Goal: Transaction & Acquisition: Obtain resource

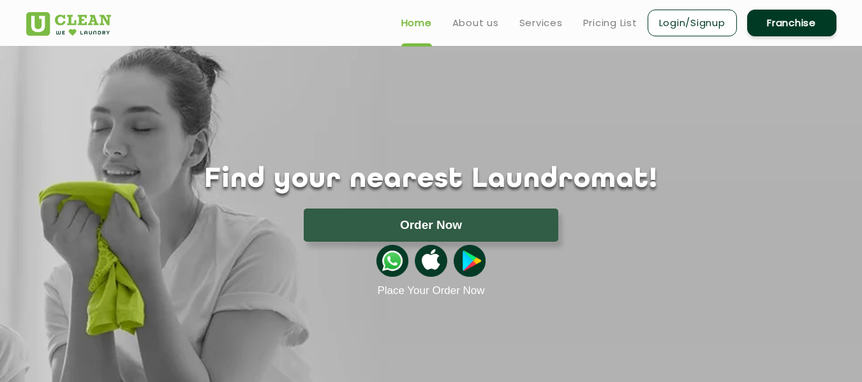
click at [699, 26] on link "Login/Signup" at bounding box center [692, 23] width 89 height 27
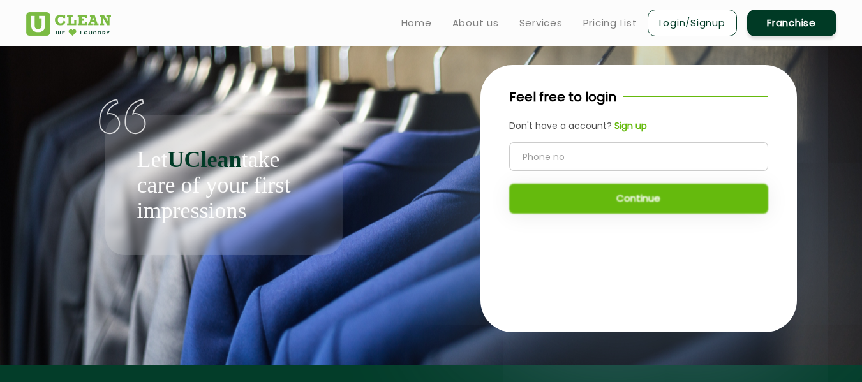
click at [532, 139] on div "Feel free to login Don't have a account? Sign up Continue" at bounding box center [638, 157] width 316 height 184
click at [550, 149] on input "tel" at bounding box center [638, 156] width 259 height 29
click at [699, 20] on link "Login/Signup" at bounding box center [692, 23] width 89 height 27
click at [683, 25] on link "Login/Signup" at bounding box center [692, 23] width 89 height 27
click at [694, 23] on link "Login/Signup" at bounding box center [692, 23] width 89 height 27
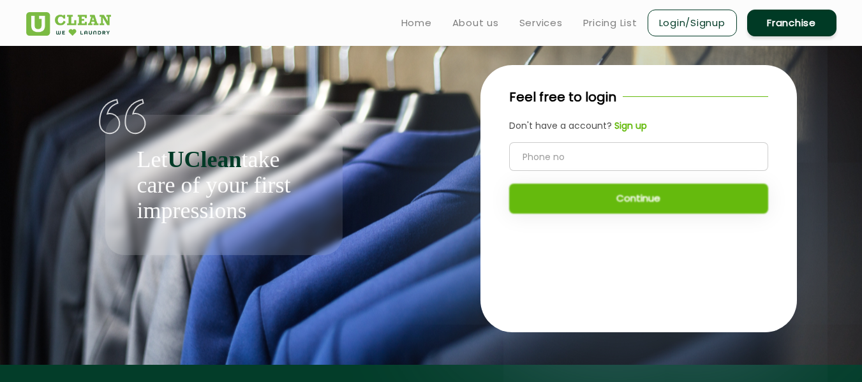
click at [412, 33] on ul "Home About us Services Pricing List Login/Signup Franchise" at bounding box center [613, 23] width 445 height 30
click at [410, 25] on link "Home" at bounding box center [416, 22] width 31 height 15
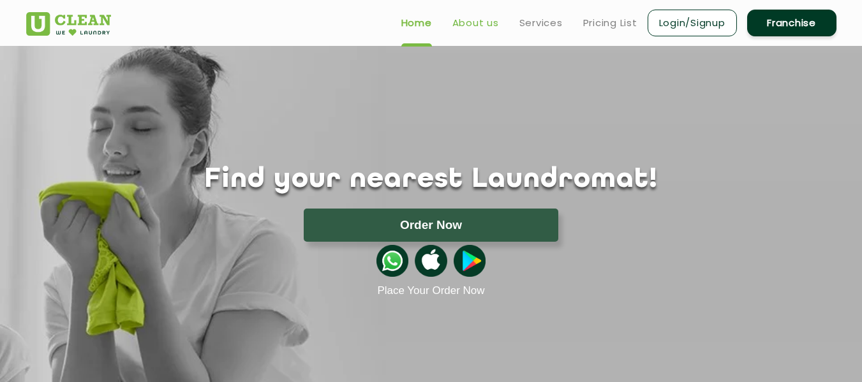
click at [475, 27] on link "About us" at bounding box center [475, 22] width 47 height 15
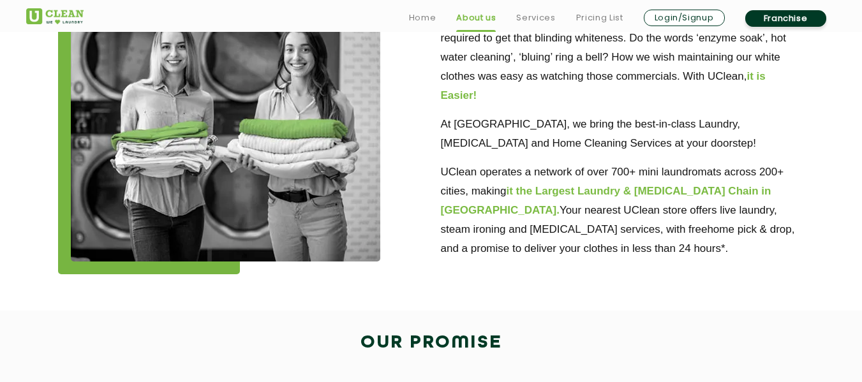
scroll to position [417, 0]
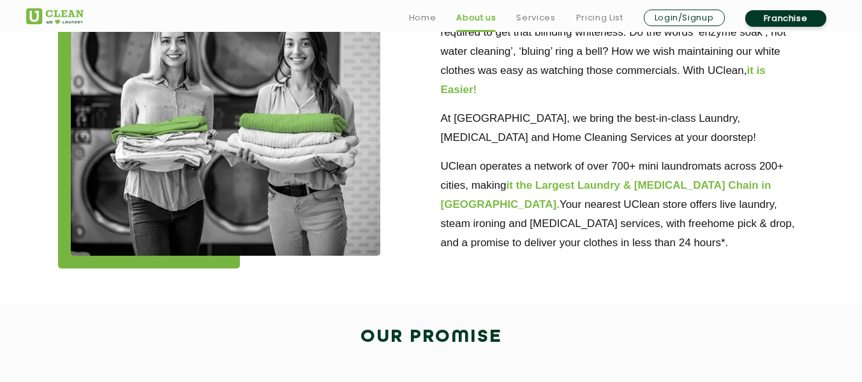
click at [792, 20] on link "Franchise" at bounding box center [785, 18] width 81 height 17
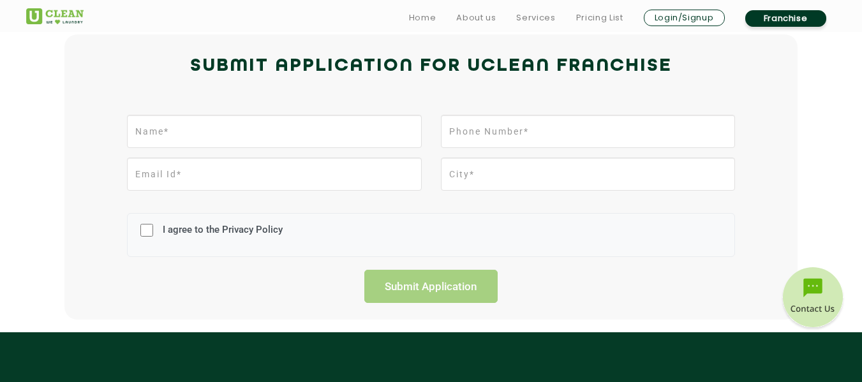
scroll to position [304, 0]
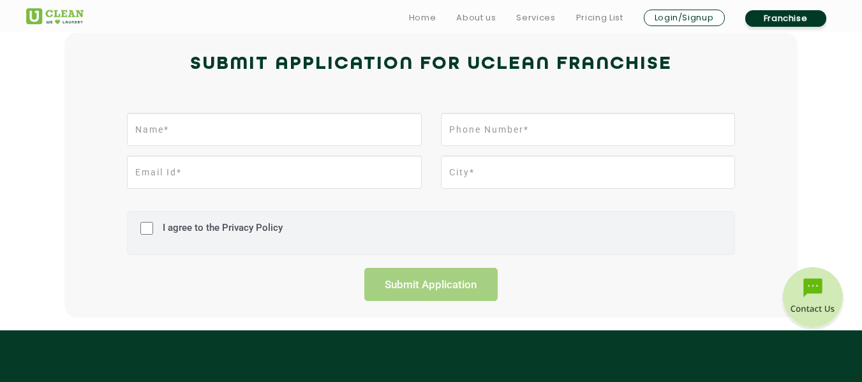
click at [228, 226] on label "I agree to the Privacy Policy" at bounding box center [220, 234] width 123 height 24
click at [153, 226] on input "I agree to the Privacy Policy" at bounding box center [146, 228] width 13 height 33
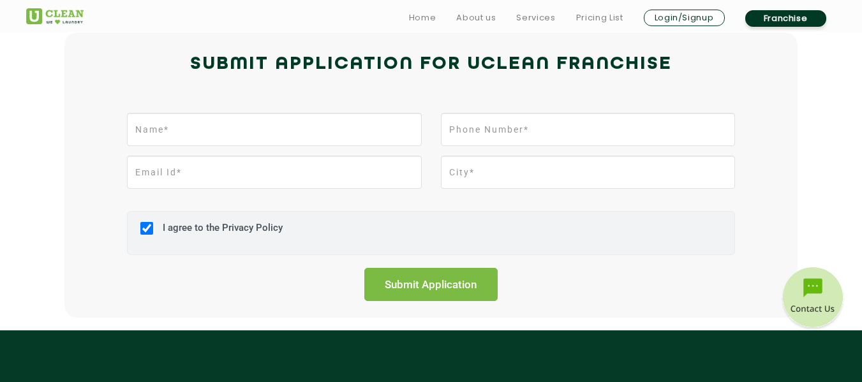
click at [228, 226] on label "I agree to the Privacy Policy" at bounding box center [220, 234] width 123 height 24
click at [153, 226] on input "I agree to the Privacy Policy" at bounding box center [146, 228] width 13 height 33
checkbox input "false"
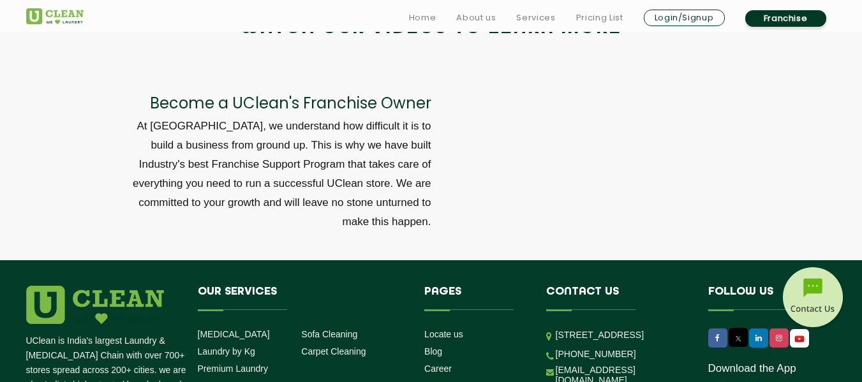
scroll to position [4452, 0]
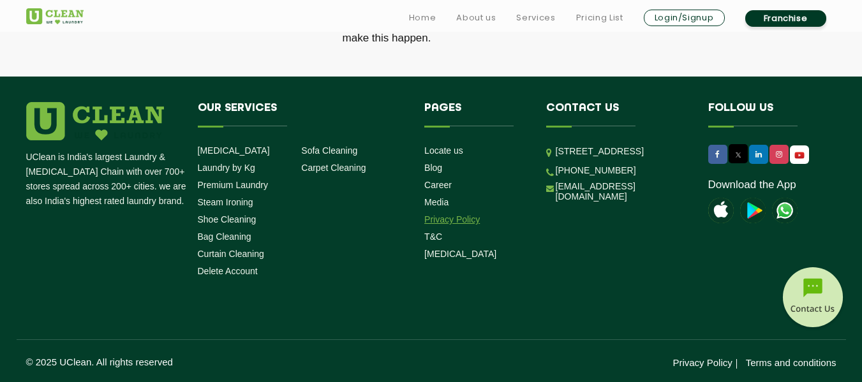
click at [462, 222] on link "Privacy Policy" at bounding box center [452, 219] width 56 height 10
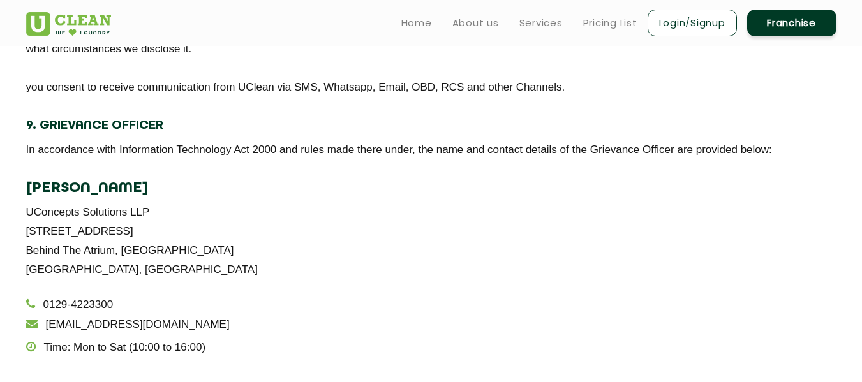
scroll to position [2341, 0]
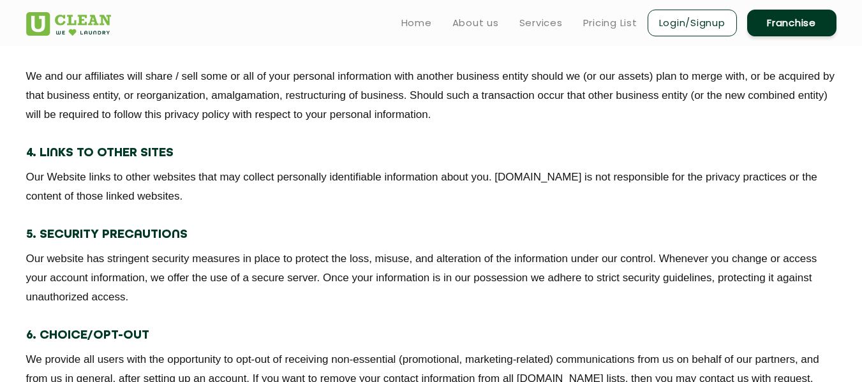
scroll to position [1778, 0]
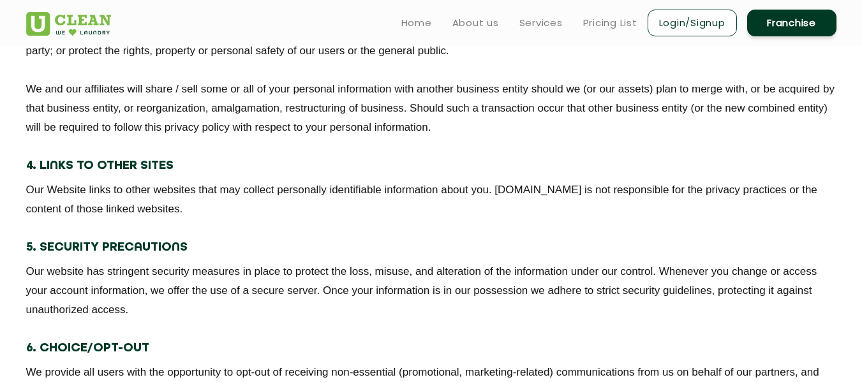
click at [692, 16] on link "Login/Signup" at bounding box center [692, 23] width 89 height 27
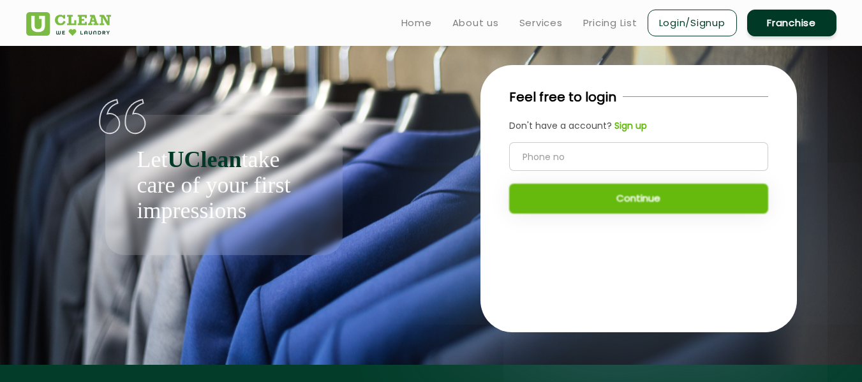
click at [783, 17] on link "Franchise" at bounding box center [791, 23] width 89 height 27
